Goal: Information Seeking & Learning: Learn about a topic

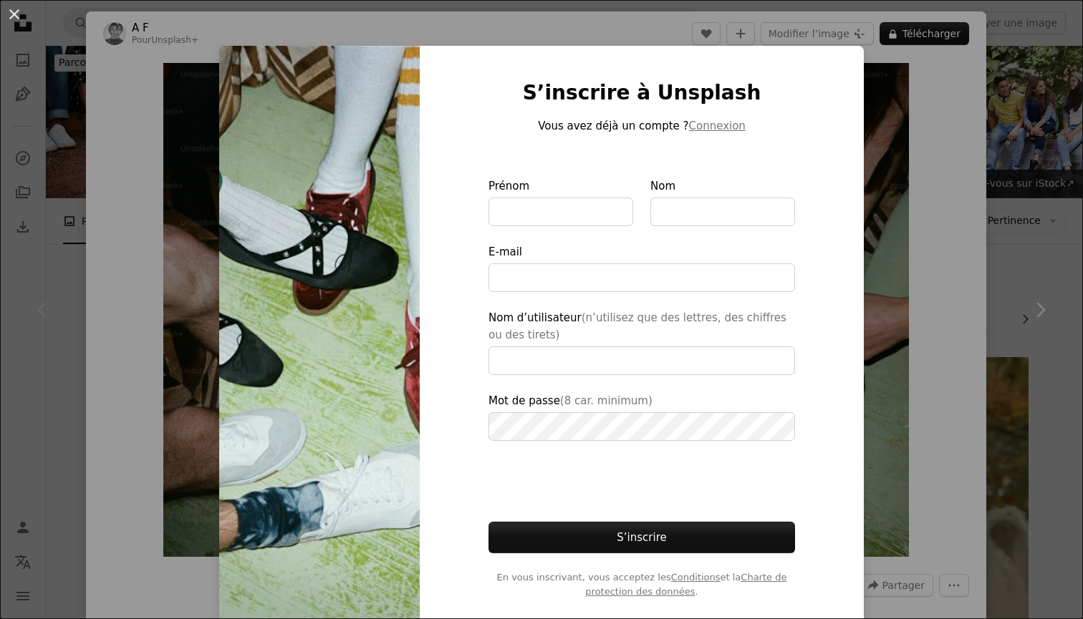
scroll to position [345, 0]
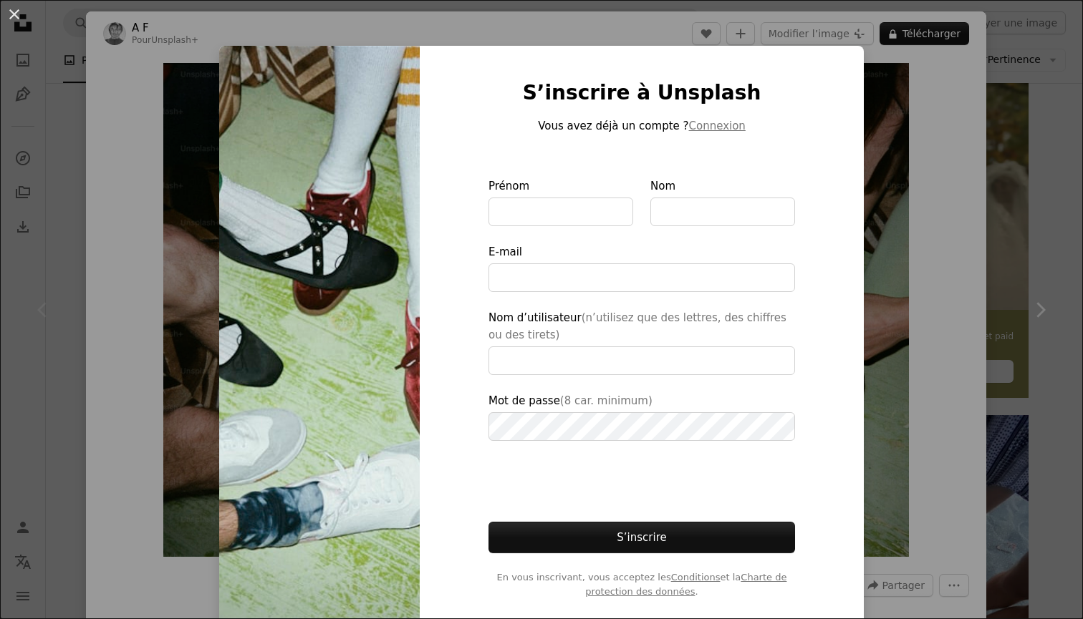
type input "**********"
click at [899, 205] on div "An X shape S’inscrire à Unsplash Vous avez déjà un compte ? Connexion Prénom No…" at bounding box center [541, 309] width 1083 height 619
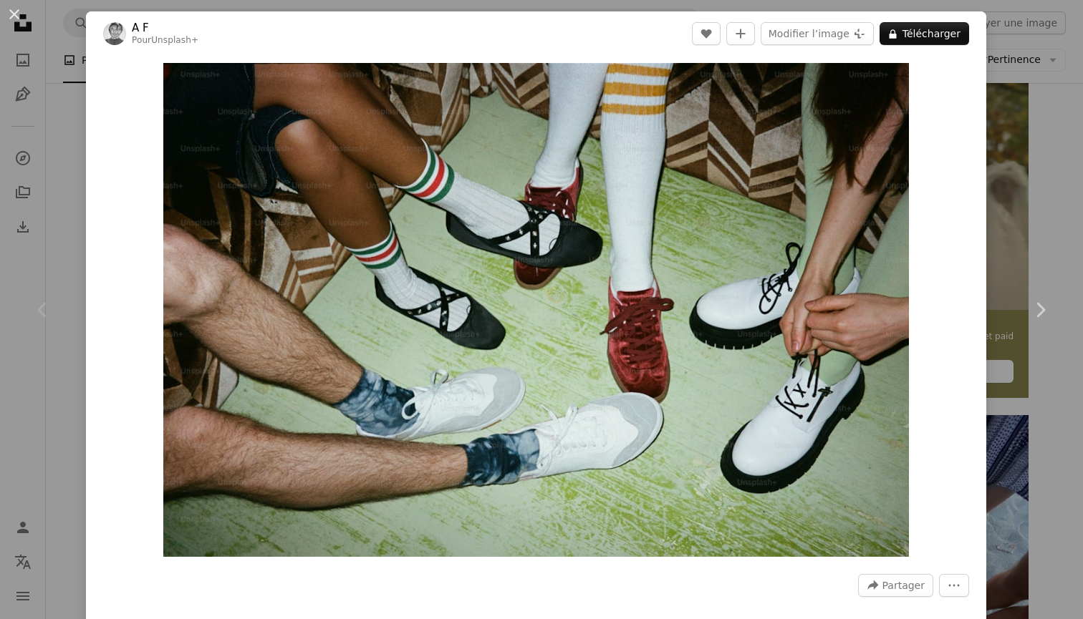
click at [1018, 210] on div "An X shape Chevron left Chevron right A F Pour Unsplash+ A heart A plus sign Mo…" at bounding box center [541, 309] width 1083 height 619
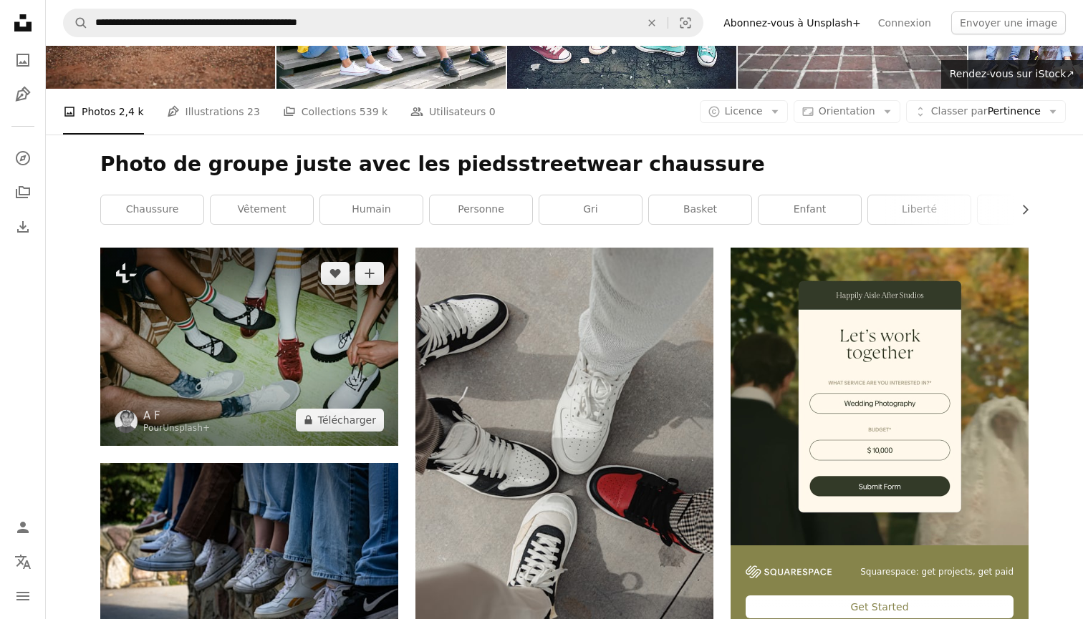
scroll to position [101, 0]
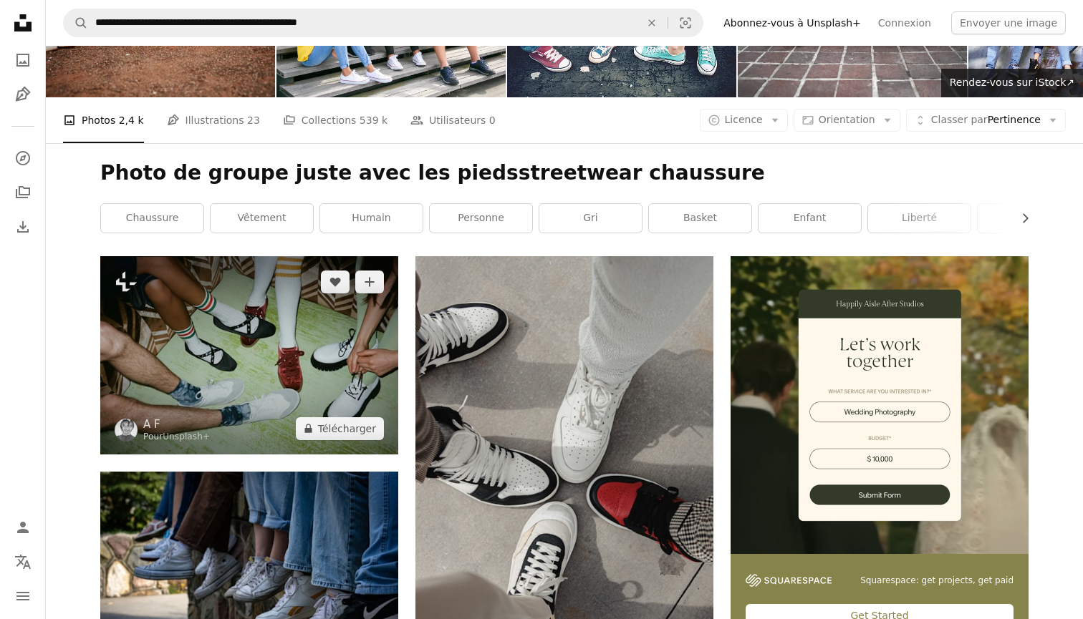
click at [235, 379] on img at bounding box center [249, 355] width 298 height 198
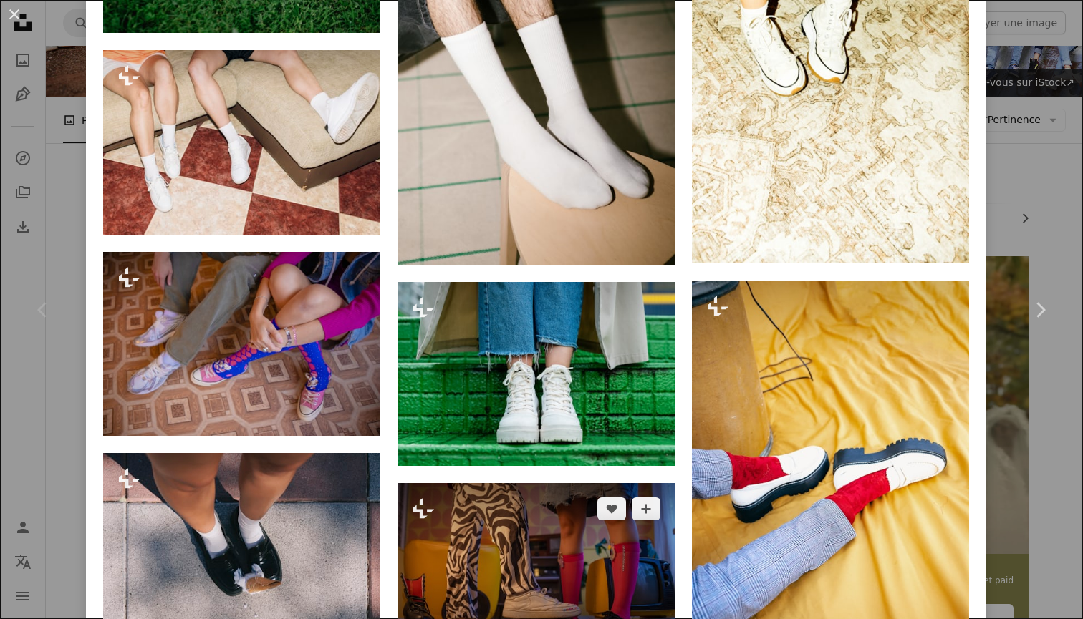
scroll to position [1655, 0]
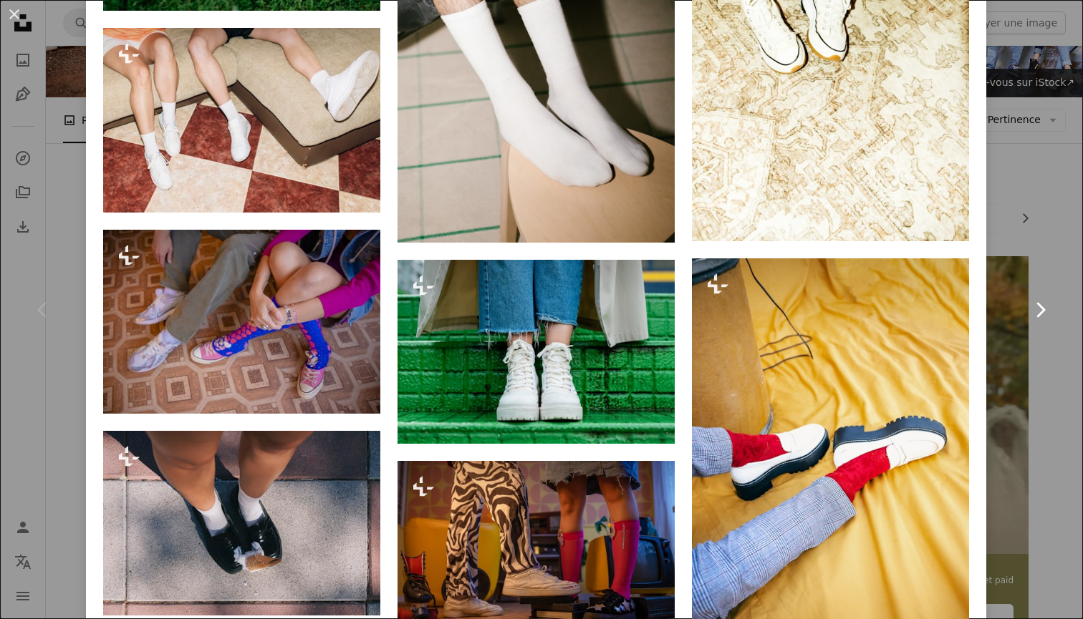
click at [1050, 248] on link "Chevron right" at bounding box center [1040, 309] width 86 height 137
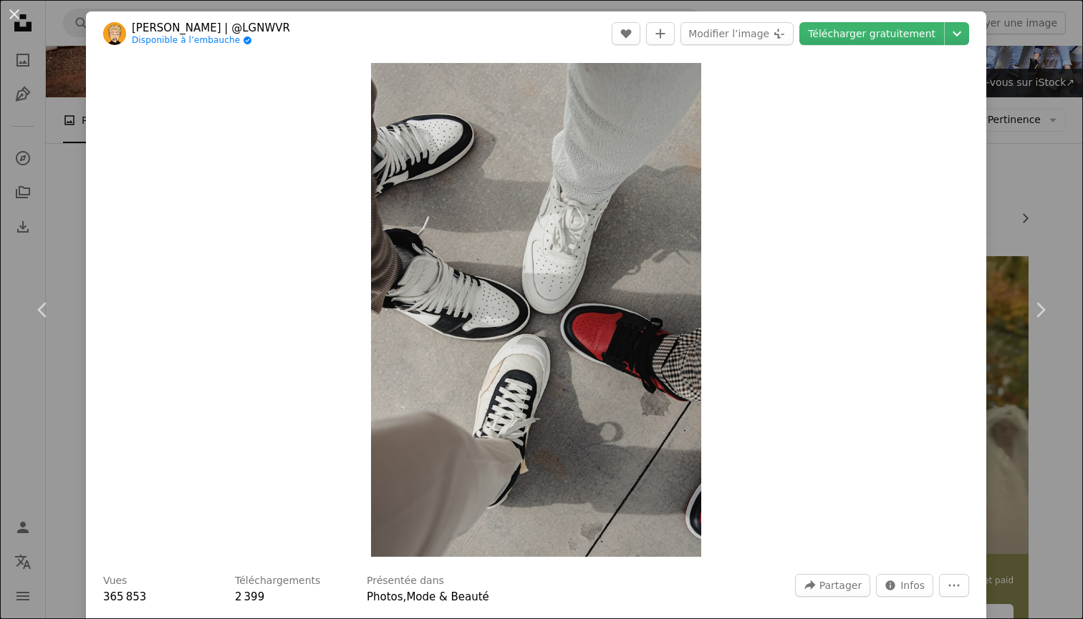
drag, startPoint x: 1035, startPoint y: 143, endPoint x: 1032, endPoint y: 171, distance: 28.0
click at [1035, 143] on div "An X shape Chevron left Chevron right [PERSON_NAME] | @LGNWVR Disponible à l’em…" at bounding box center [541, 309] width 1083 height 619
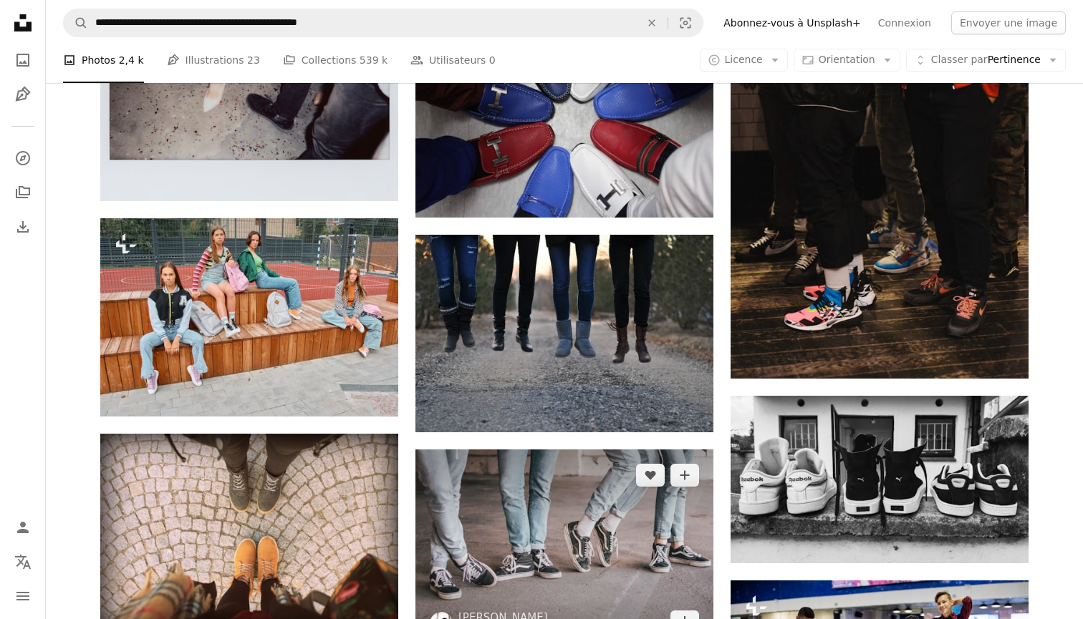
scroll to position [3258, 0]
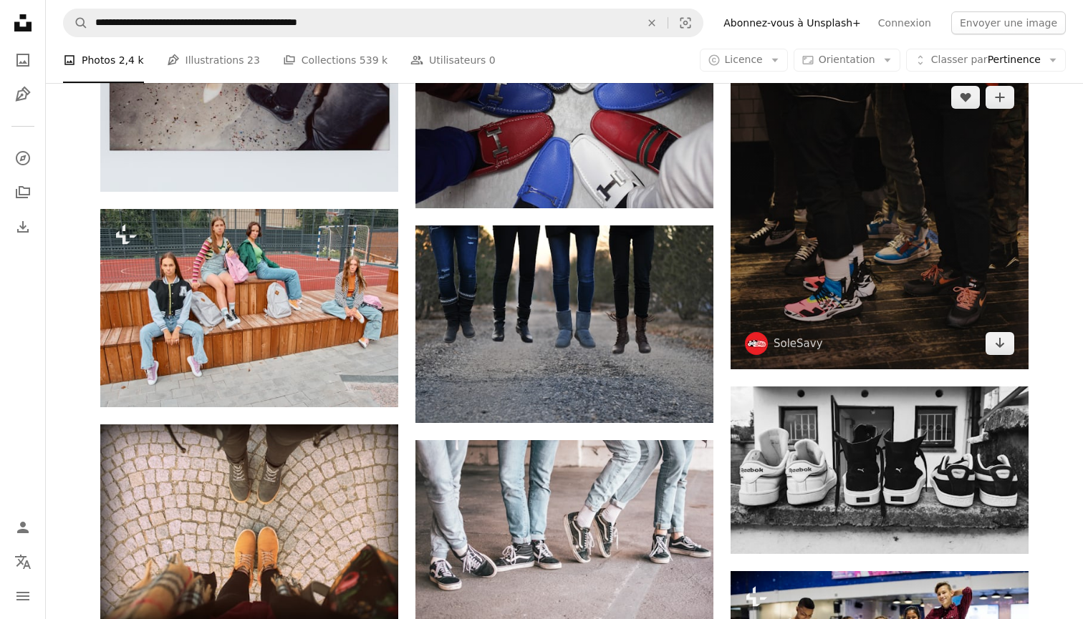
click at [892, 299] on img at bounding box center [879, 221] width 298 height 298
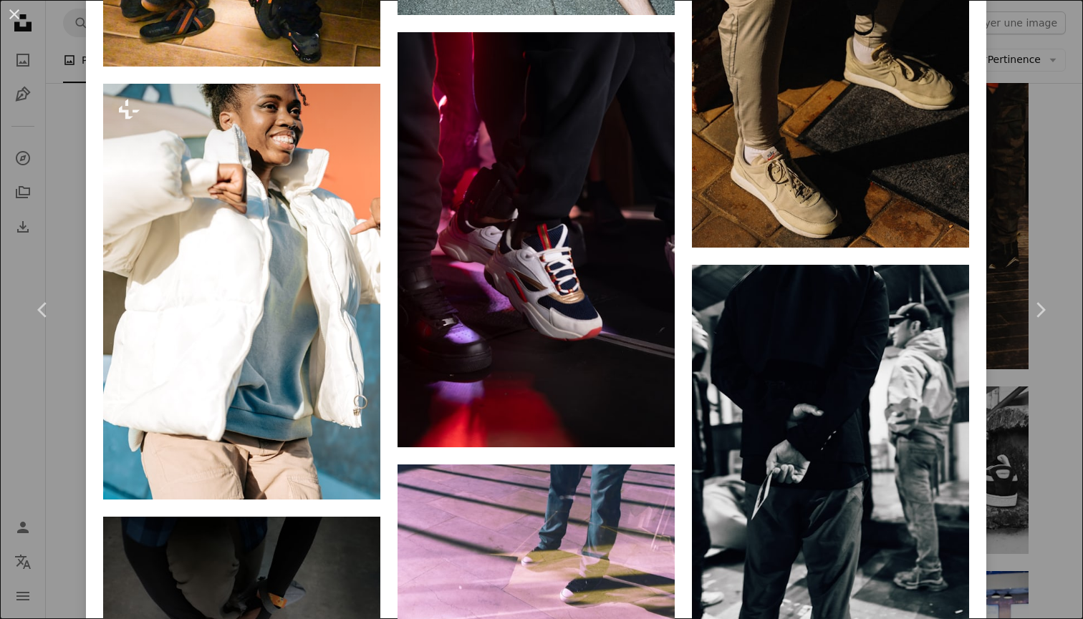
scroll to position [1407, 0]
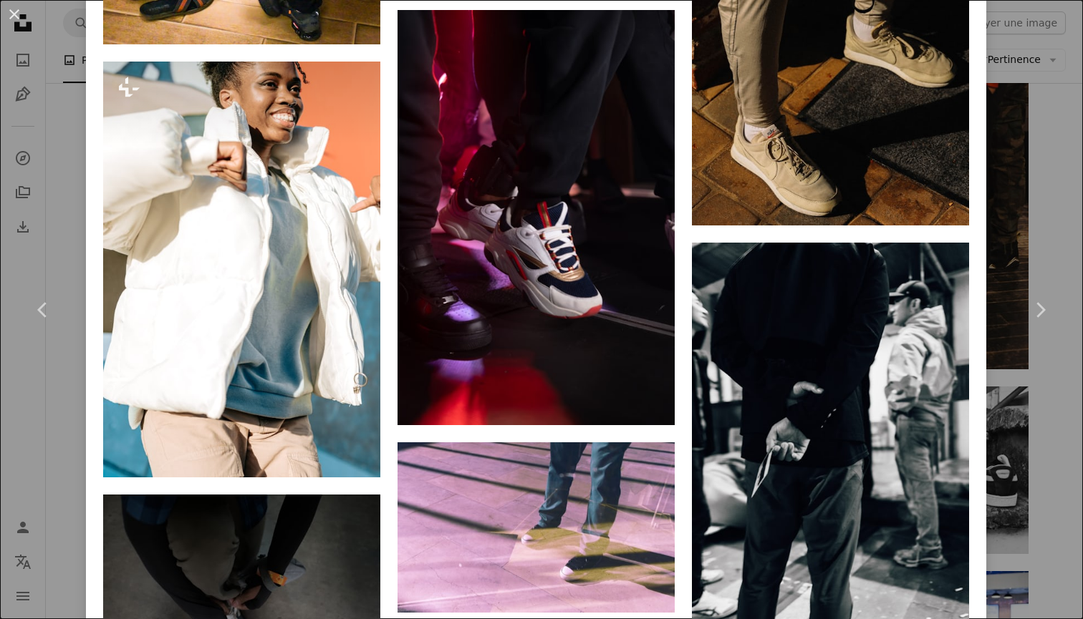
click at [1036, 130] on div "An X shape Chevron left Chevron right SoleSavy solesavy A heart A plus sign Mod…" at bounding box center [541, 309] width 1083 height 619
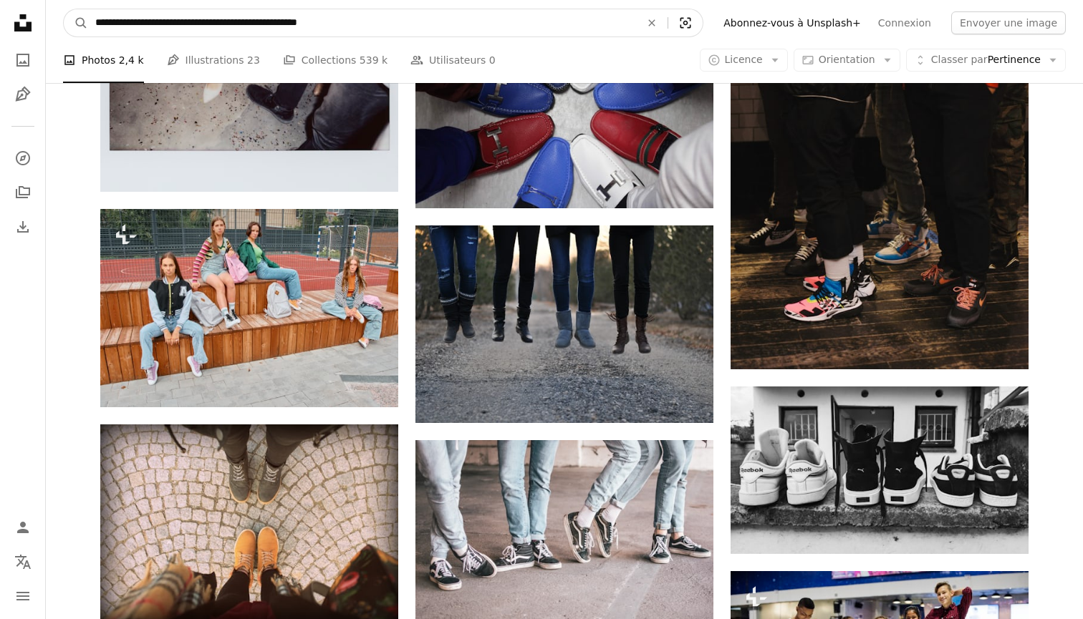
click at [702, 22] on icon "Visual search" at bounding box center [685, 23] width 34 height 14
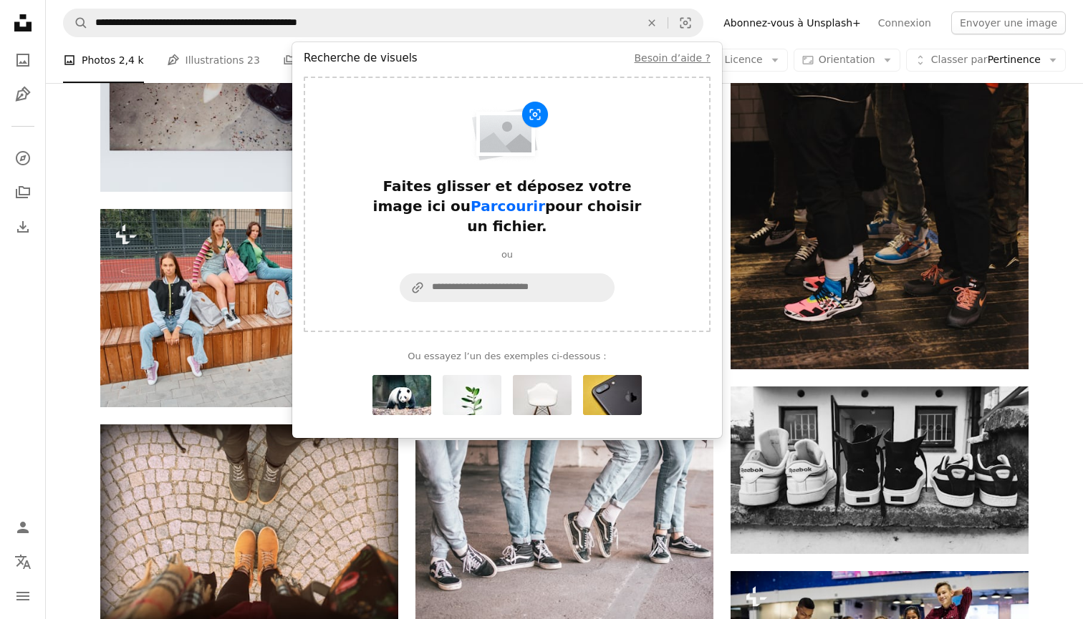
click at [440, 216] on div "Faites glisser et déposez votre image ici ou Parcourir pour choisir un fichier." at bounding box center [507, 206] width 286 height 60
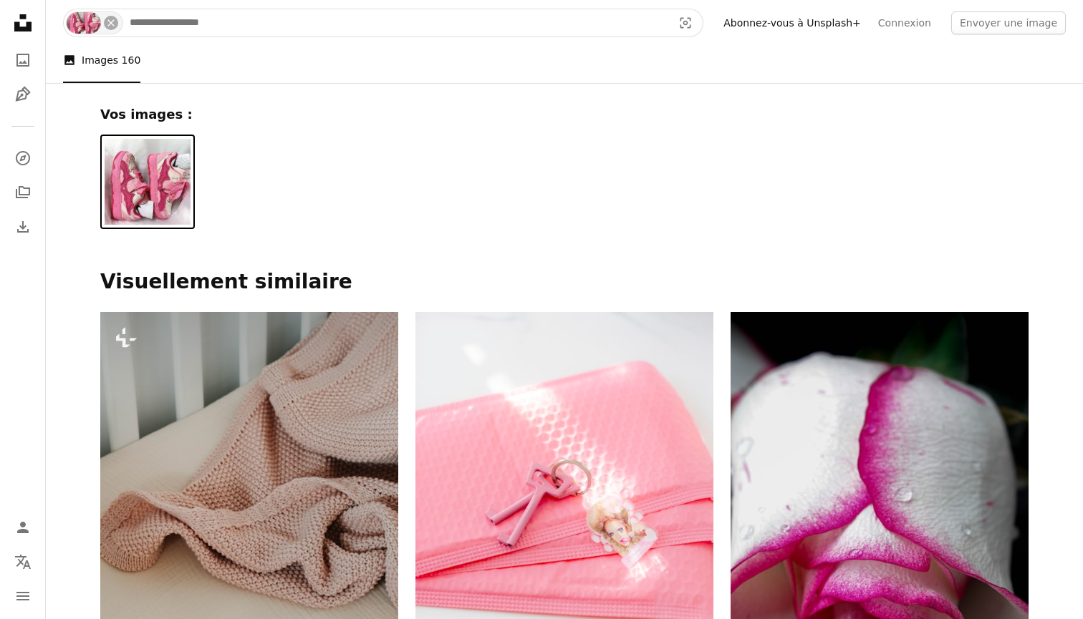
click at [189, 22] on input "Rechercher des visuels sur tout le site" at bounding box center [395, 22] width 546 height 27
type input "**********"
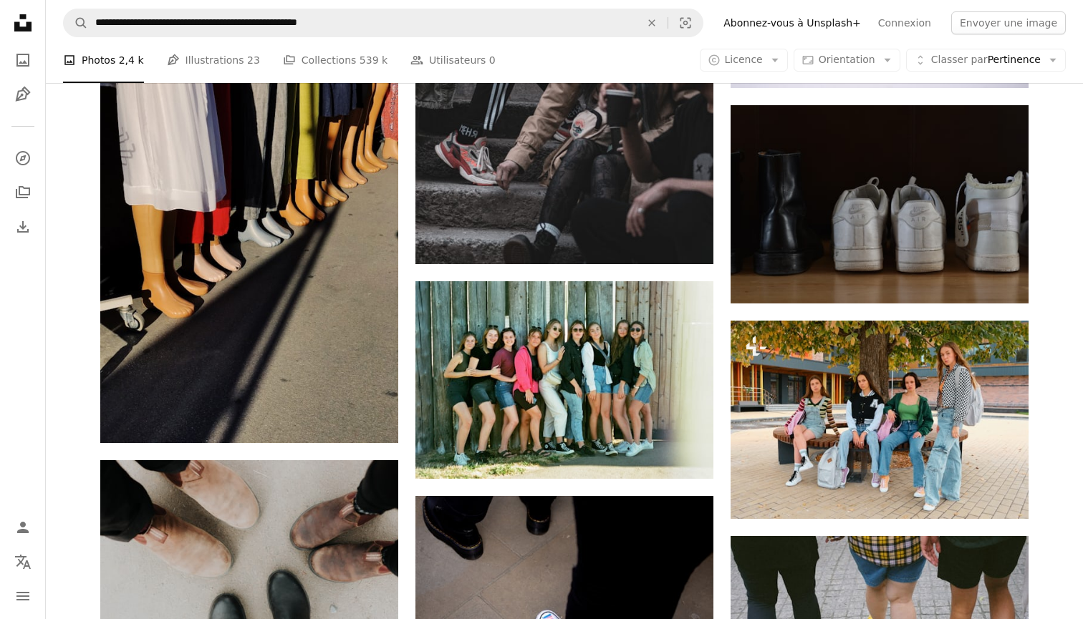
scroll to position [5159, 0]
